Goal: Task Accomplishment & Management: Complete application form

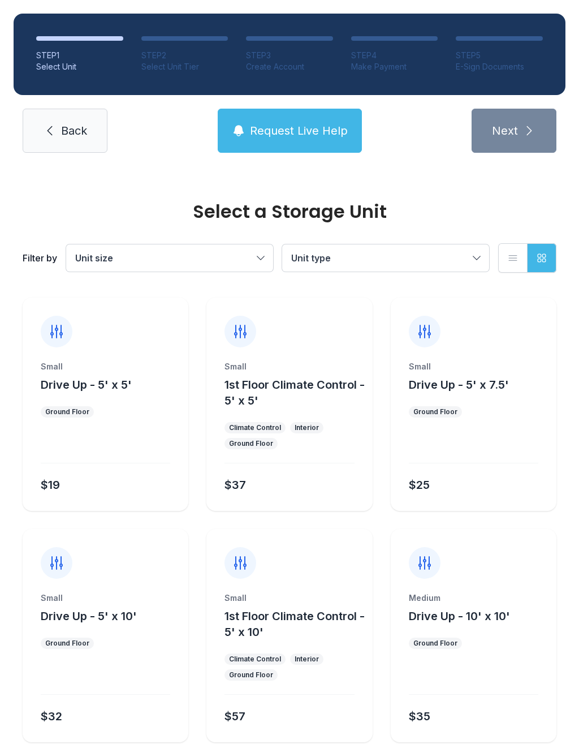
click at [504, 603] on div "Medium" at bounding box center [474, 597] width 130 height 11
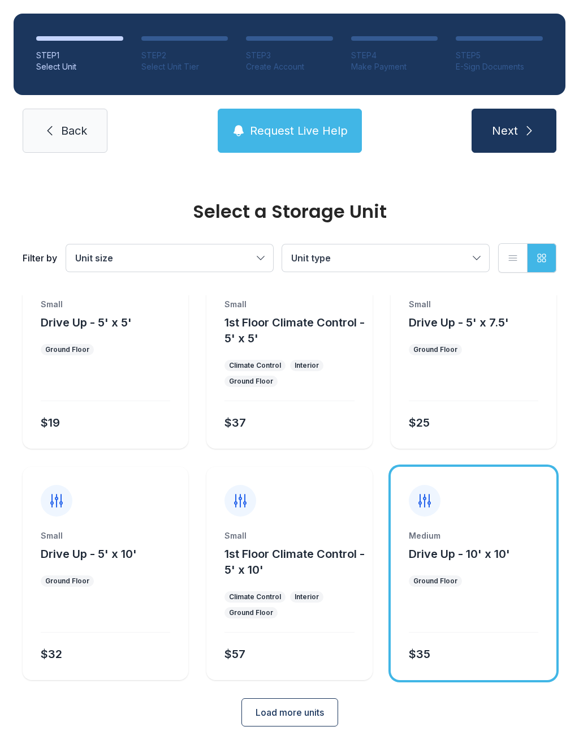
scroll to position [61, 0]
click at [520, 512] on div at bounding box center [474, 493] width 166 height 50
click at [518, 126] on span "Next" at bounding box center [505, 131] width 26 height 16
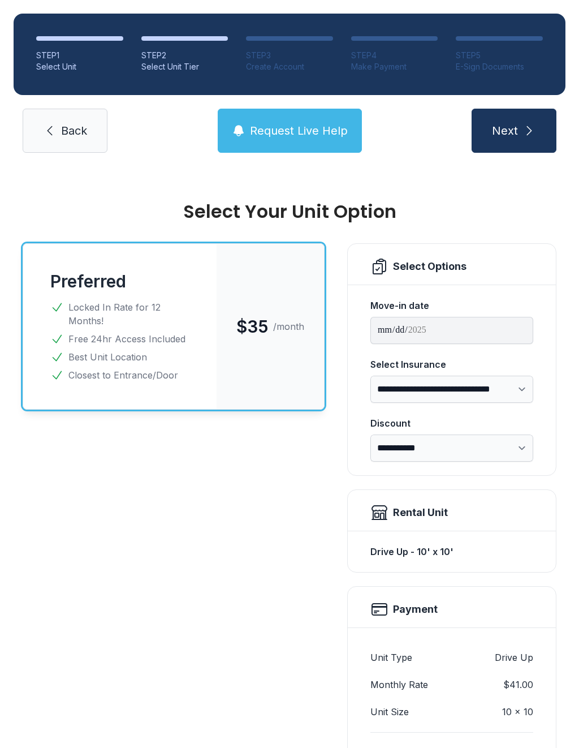
click at [64, 138] on span "Back" at bounding box center [74, 131] width 26 height 16
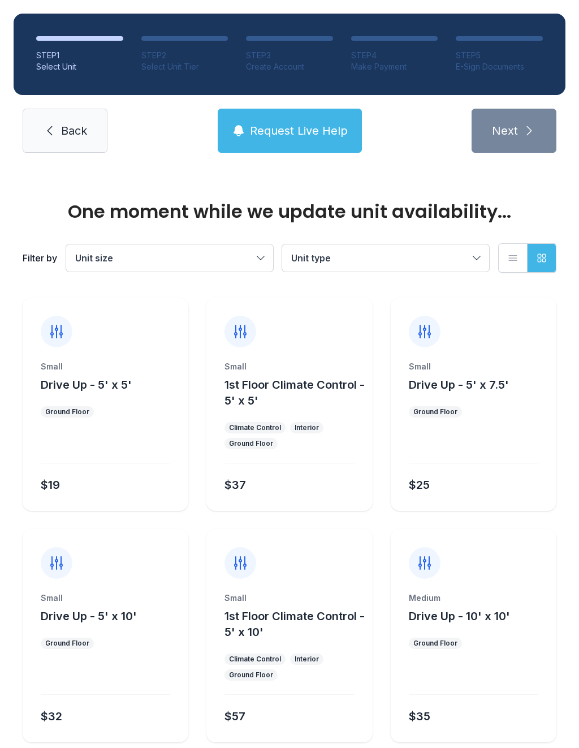
click at [67, 135] on span "Back" at bounding box center [74, 131] width 26 height 16
